Goal: Check status: Check status

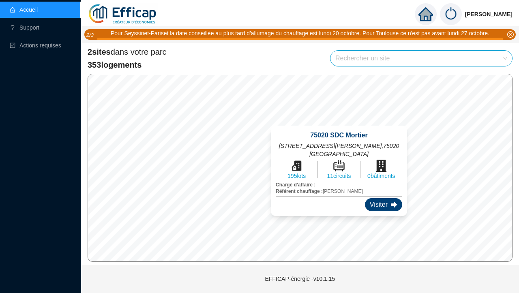
click at [377, 209] on div "Visiter" at bounding box center [383, 204] width 37 height 13
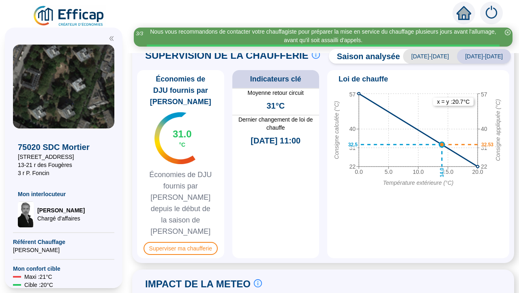
scroll to position [404, 0]
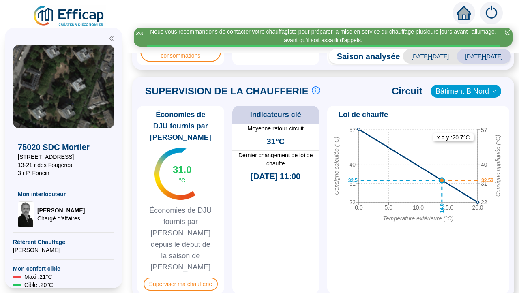
click at [481, 95] on span "Bâtiment B Nord" at bounding box center [465, 91] width 61 height 12
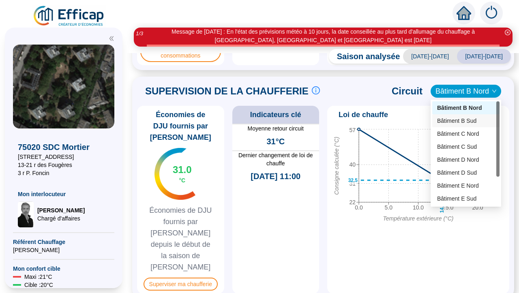
click at [468, 118] on div "Bâtiment B Sud" at bounding box center [466, 121] width 58 height 9
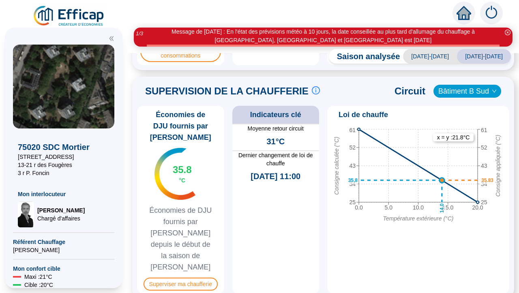
click at [469, 92] on span "Bâtiment B Sud" at bounding box center [467, 91] width 58 height 12
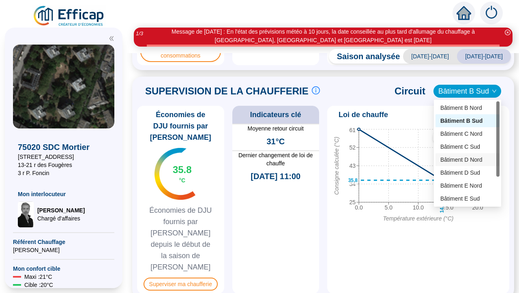
click at [457, 157] on div "Bâtiment D Nord" at bounding box center [467, 160] width 54 height 9
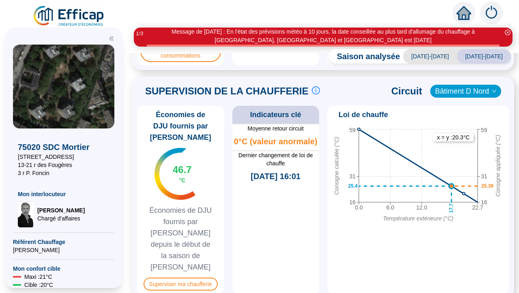
click at [467, 95] on span "Bâtiment D Nord" at bounding box center [465, 91] width 61 height 12
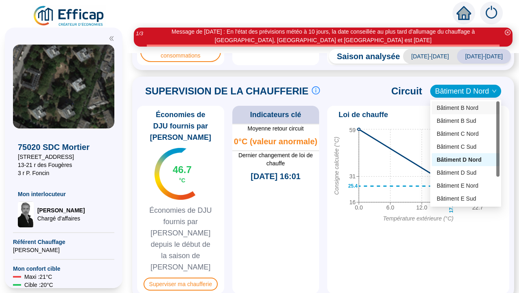
click at [458, 109] on div "Bâtiment B Nord" at bounding box center [465, 108] width 58 height 9
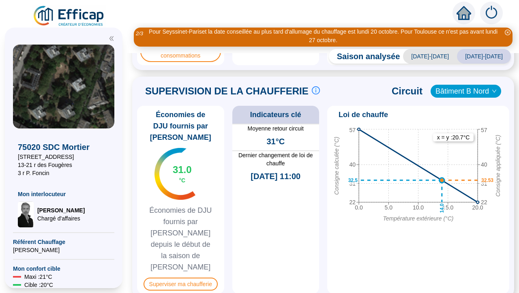
click at [462, 93] on span "Bâtiment B Nord" at bounding box center [465, 91] width 61 height 12
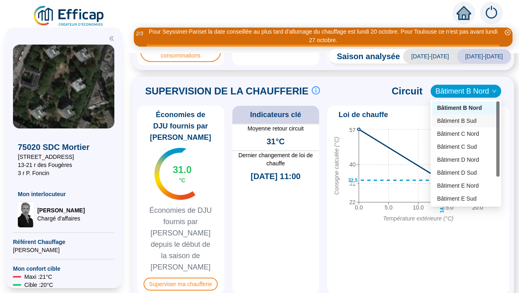
click at [455, 118] on div "Bâtiment B Sud" at bounding box center [466, 121] width 58 height 9
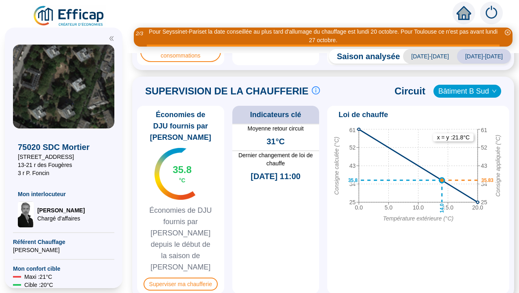
click at [460, 94] on span "Bâtiment B Sud" at bounding box center [467, 91] width 58 height 12
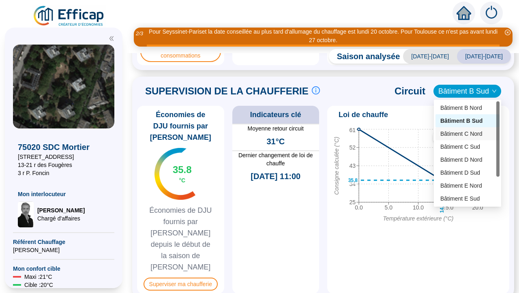
click at [452, 132] on div "Bâtiment C Nord" at bounding box center [467, 134] width 54 height 9
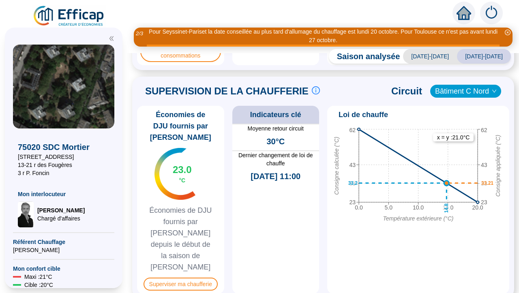
click at [457, 93] on span "Bâtiment C Nord" at bounding box center [465, 91] width 61 height 12
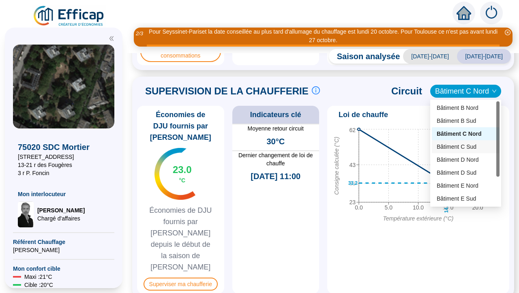
click at [455, 146] on div "Bâtiment C Sud" at bounding box center [465, 147] width 58 height 9
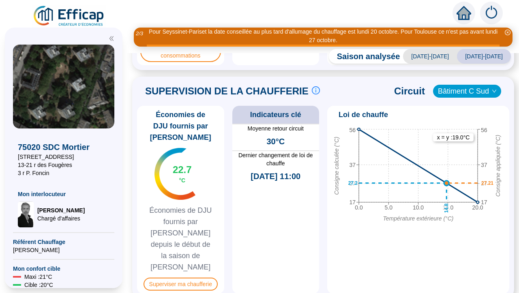
click at [453, 92] on span "Bâtiment C Sud" at bounding box center [467, 91] width 58 height 12
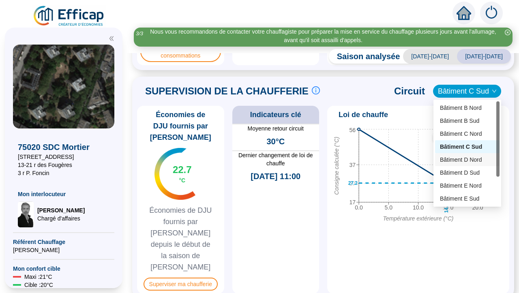
click at [445, 162] on div "Bâtiment D Nord" at bounding box center [467, 160] width 55 height 9
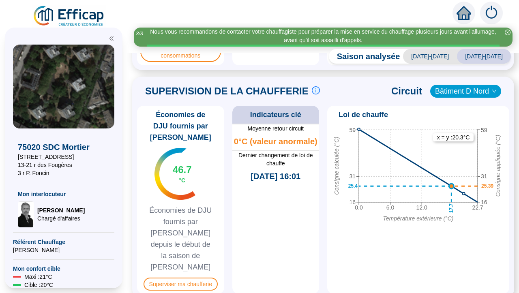
click at [460, 90] on span "Bâtiment D Nord" at bounding box center [465, 91] width 61 height 12
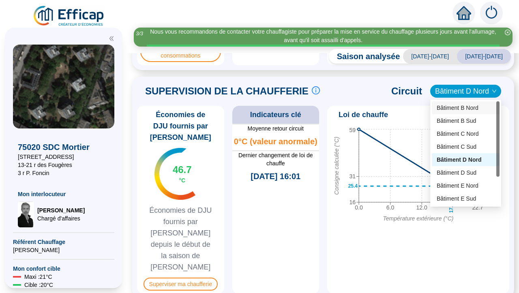
click at [456, 109] on div "Bâtiment B Nord" at bounding box center [465, 108] width 58 height 9
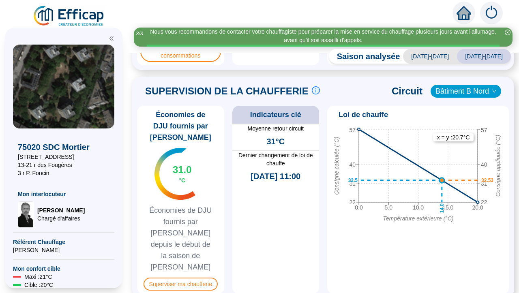
click at [458, 92] on span "Bâtiment B Nord" at bounding box center [465, 91] width 61 height 12
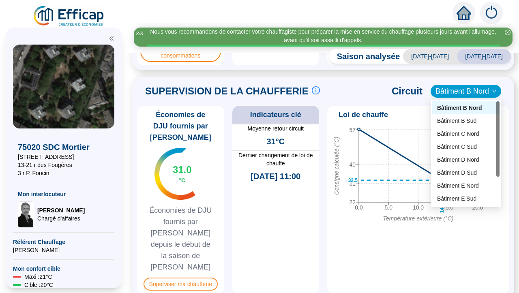
click at [448, 117] on div "Bâtiment B Sud" at bounding box center [466, 121] width 58 height 9
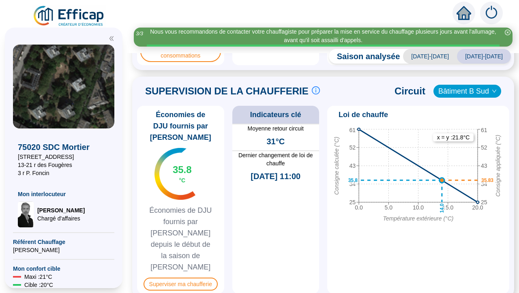
click at [457, 96] on span "Bâtiment B Sud" at bounding box center [467, 91] width 58 height 12
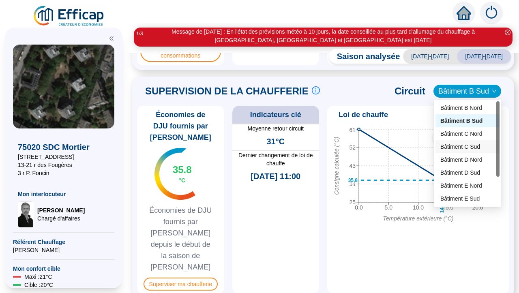
click at [450, 134] on div "Bâtiment C Nord" at bounding box center [467, 134] width 54 height 9
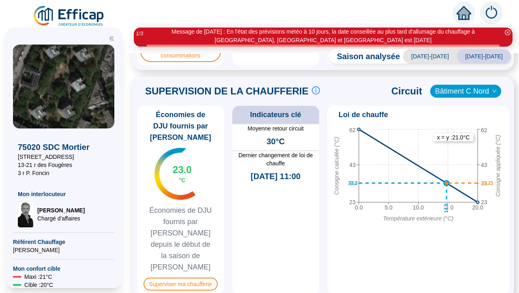
click at [460, 94] on span "Bâtiment C Nord" at bounding box center [465, 91] width 61 height 12
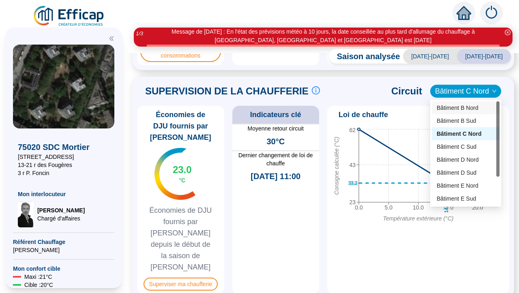
click at [453, 110] on div "Bâtiment B Nord" at bounding box center [465, 108] width 58 height 9
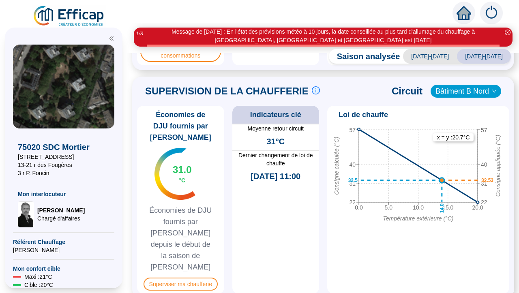
click at [485, 96] on span "Bâtiment B Nord" at bounding box center [465, 91] width 61 height 12
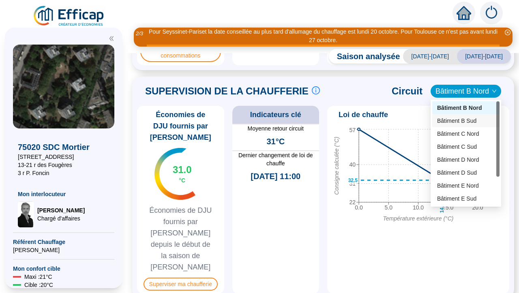
click at [471, 123] on div "Bâtiment B Sud" at bounding box center [466, 121] width 58 height 9
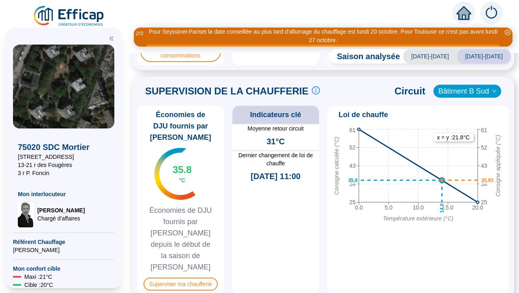
click at [464, 95] on span "Bâtiment B Sud" at bounding box center [467, 91] width 58 height 12
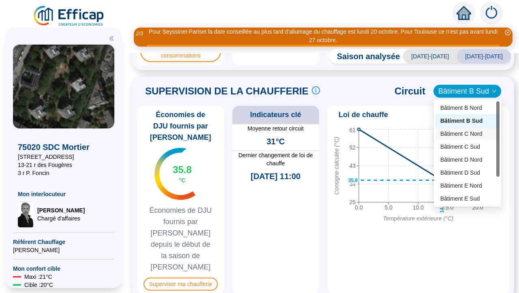
click at [451, 130] on div "Bâtiment C Nord" at bounding box center [467, 134] width 54 height 9
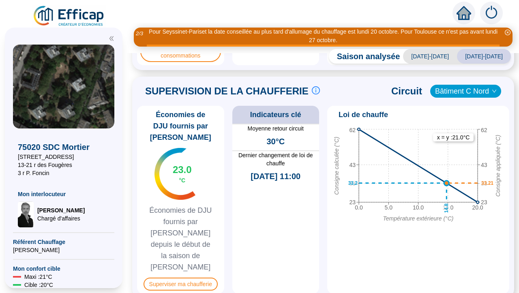
click at [452, 93] on span "Bâtiment C Nord" at bounding box center [465, 91] width 61 height 12
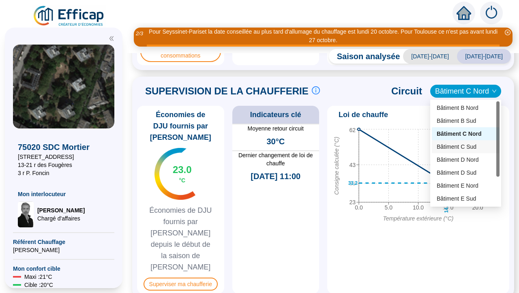
click at [453, 147] on div "Bâtiment C Sud" at bounding box center [465, 147] width 58 height 9
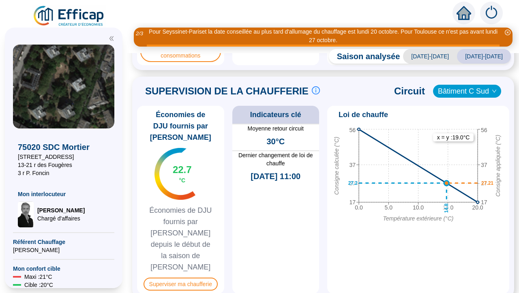
click at [457, 96] on span "Bâtiment C Sud" at bounding box center [467, 91] width 58 height 12
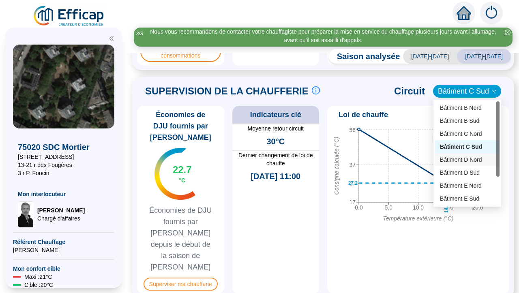
click at [460, 160] on div "Bâtiment D Nord" at bounding box center [467, 160] width 55 height 9
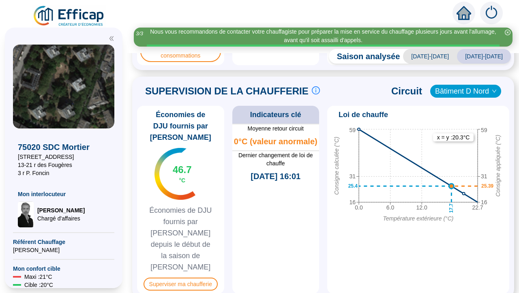
click at [460, 97] on span "Bâtiment D Nord" at bounding box center [465, 91] width 61 height 12
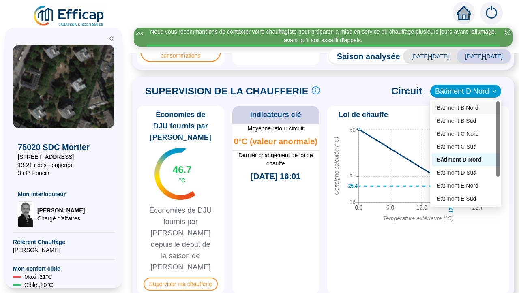
click at [460, 105] on div "Bâtiment B Nord" at bounding box center [465, 108] width 58 height 9
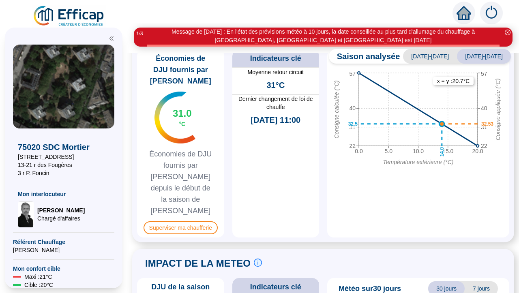
scroll to position [457, 0]
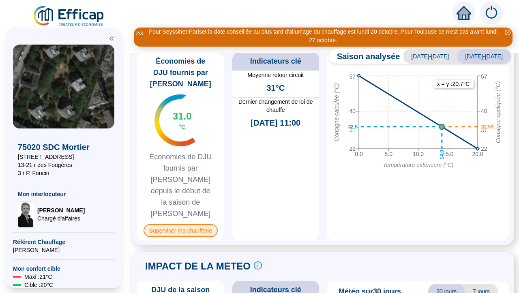
click at [201, 224] on span "Superviser ma chaufferie" at bounding box center [180, 230] width 74 height 13
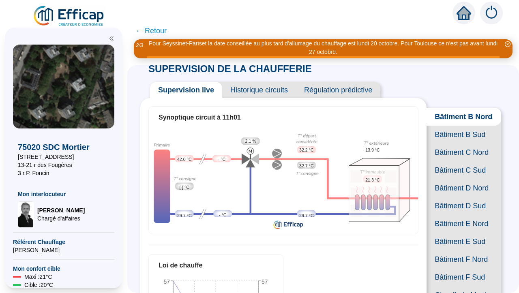
scroll to position [9, 0]
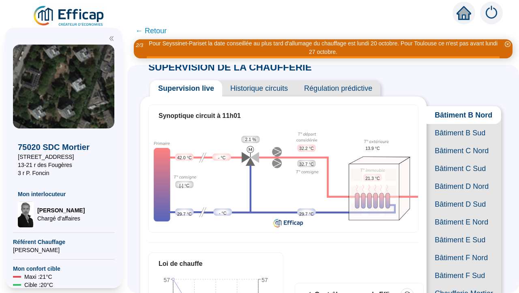
click at [455, 135] on span "Bâtiment B Sud" at bounding box center [463, 133] width 75 height 18
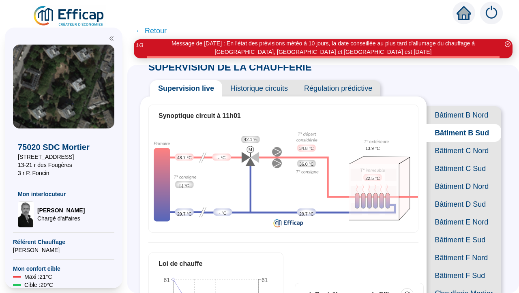
click at [440, 151] on span "Bâtiment C Nord" at bounding box center [463, 151] width 75 height 18
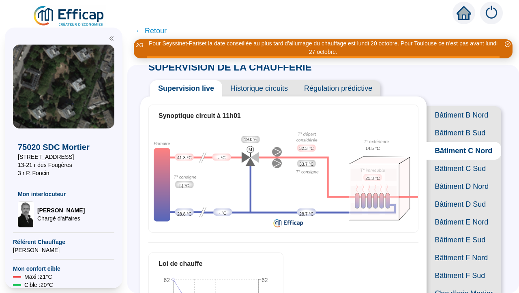
click at [456, 170] on span "Bâtiment C Sud" at bounding box center [463, 169] width 75 height 18
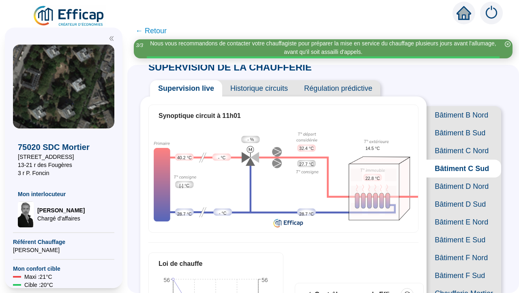
click at [455, 134] on span "Bâtiment B Sud" at bounding box center [463, 133] width 75 height 18
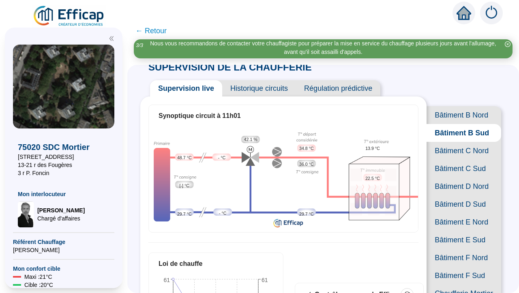
click at [278, 90] on span "Historique circuits" at bounding box center [259, 88] width 74 height 16
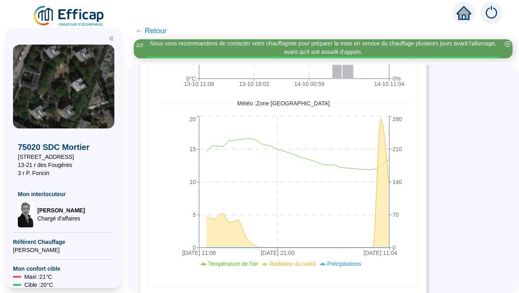
scroll to position [258, 0]
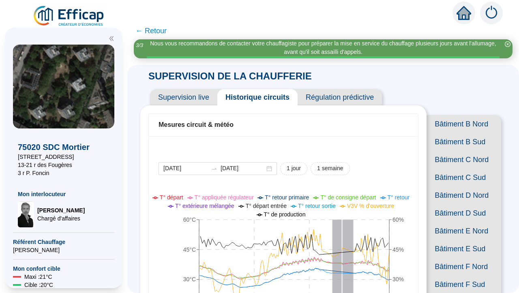
click at [200, 100] on span "Supervision live" at bounding box center [183, 97] width 67 height 16
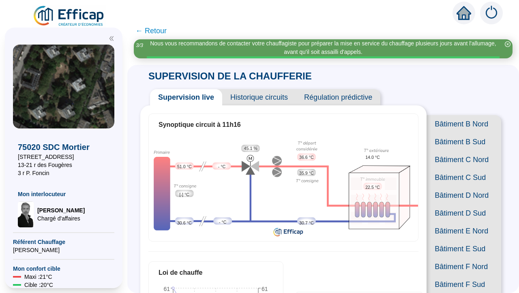
click at [147, 31] on span "← Retour" at bounding box center [150, 30] width 31 height 11
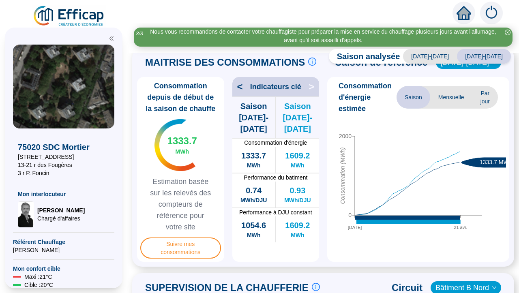
scroll to position [208, 0]
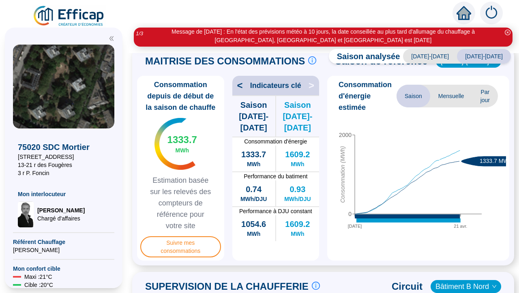
click at [238, 87] on span "<" at bounding box center [237, 85] width 11 height 13
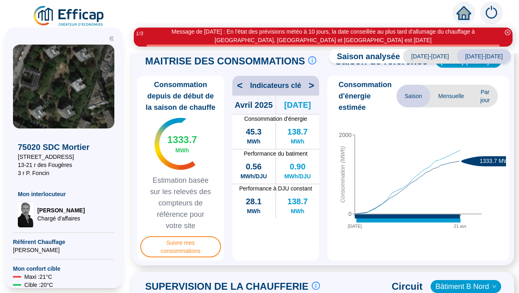
click at [238, 87] on span "<" at bounding box center [237, 85] width 11 height 13
